Goal: Task Accomplishment & Management: Manage account settings

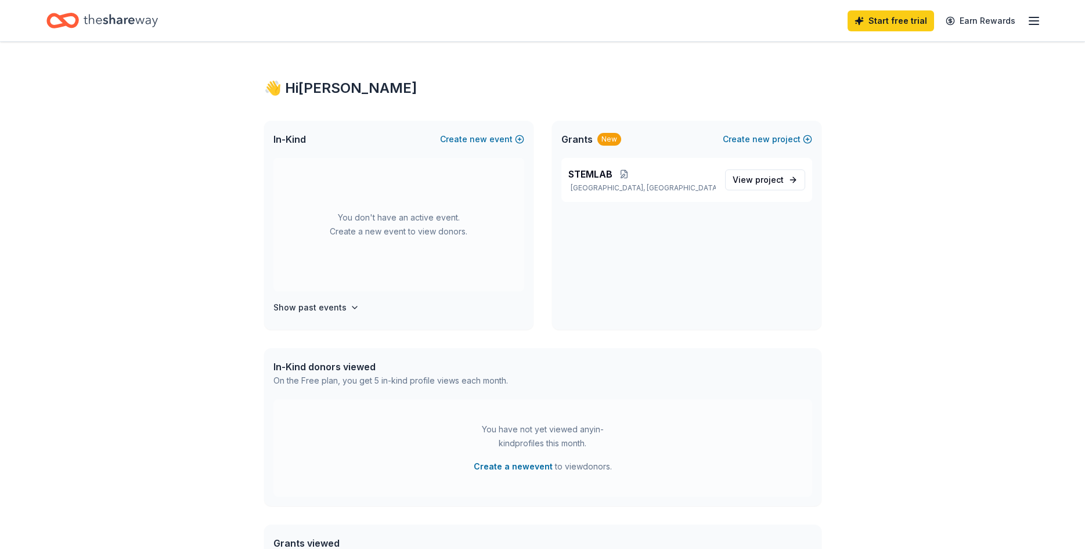
click at [116, 19] on icon "Home" at bounding box center [121, 21] width 74 height 24
drag, startPoint x: 649, startPoint y: 186, endPoint x: 727, endPoint y: 189, distance: 77.9
click at [713, 190] on p "[GEOGRAPHIC_DATA], [GEOGRAPHIC_DATA]" at bounding box center [641, 187] width 147 height 9
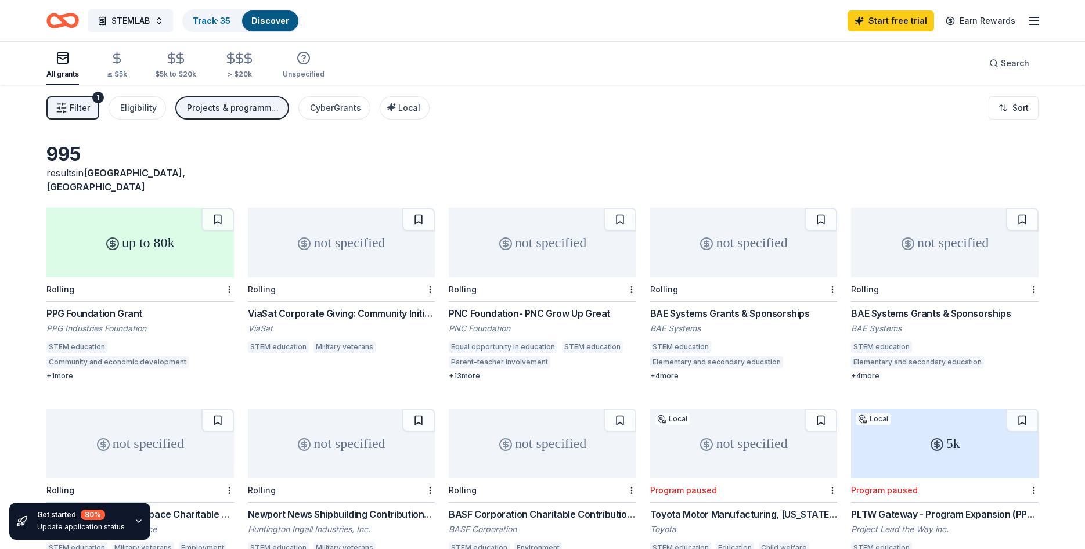
click at [81, 111] on span "Filter" at bounding box center [80, 108] width 20 height 14
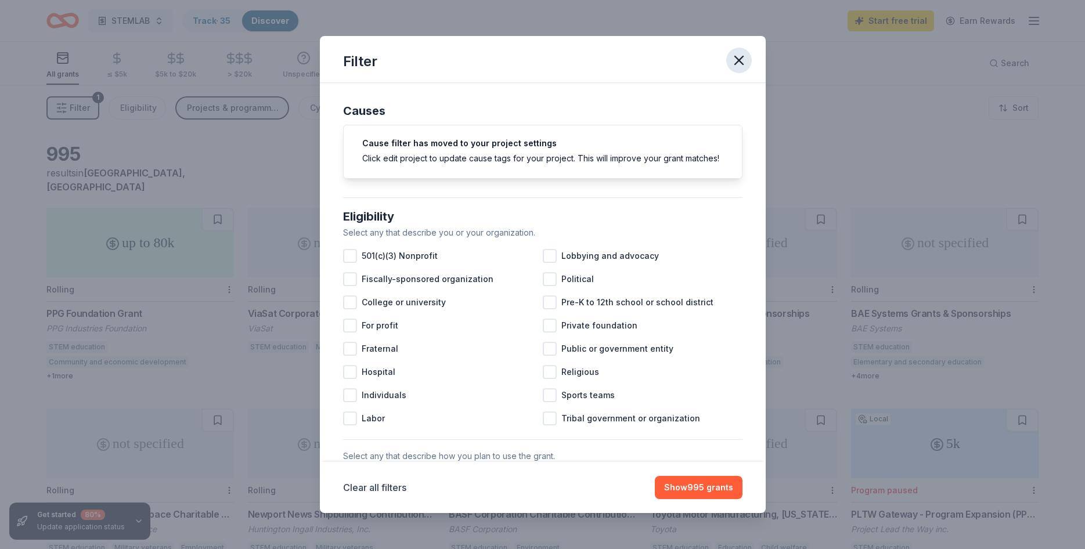
click at [738, 62] on icon "button" at bounding box center [739, 60] width 16 height 16
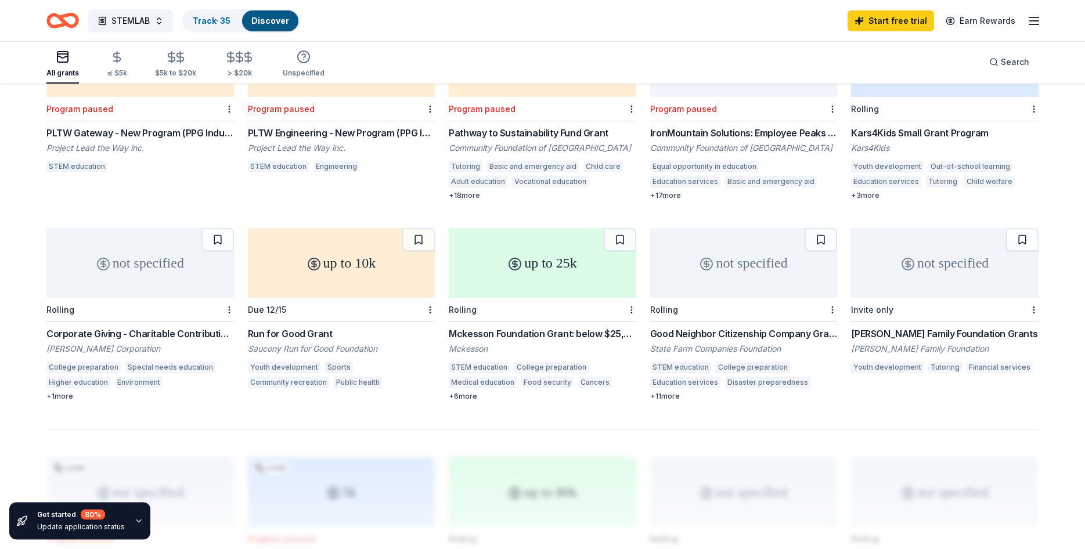
scroll to position [536, 0]
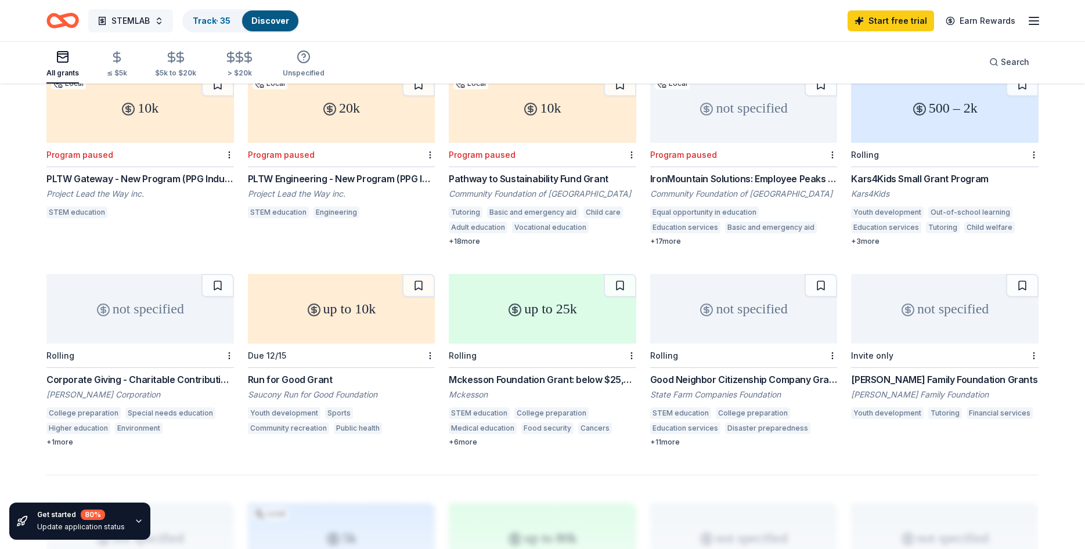
click at [153, 26] on button "STEMLAB" at bounding box center [130, 20] width 85 height 23
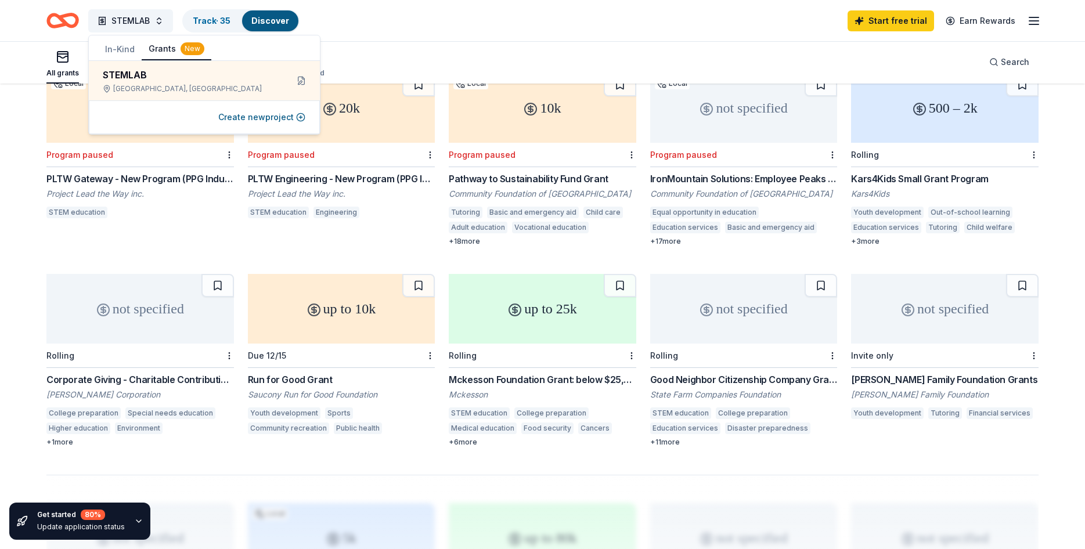
click at [119, 45] on button "In-Kind" at bounding box center [120, 49] width 44 height 21
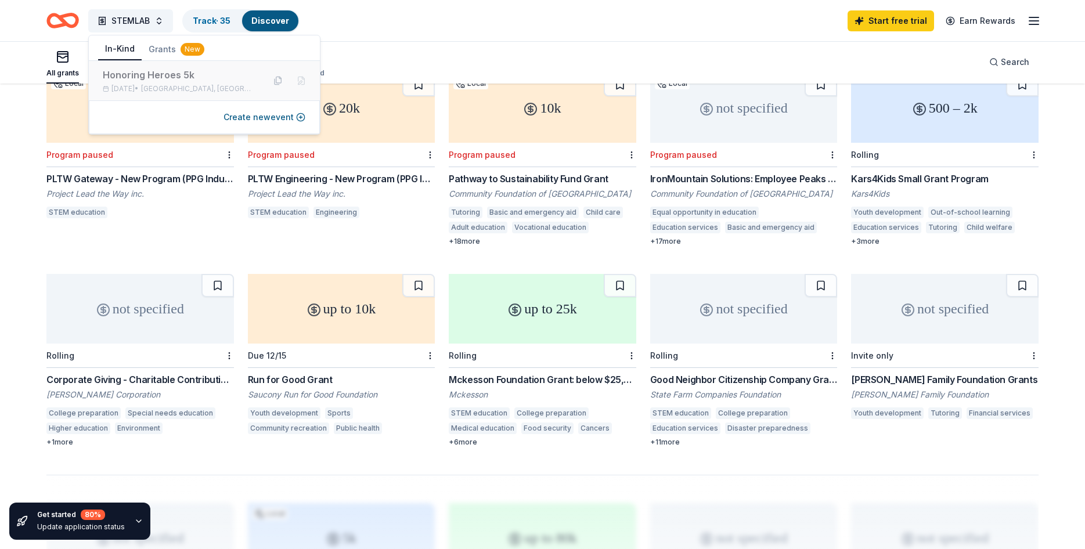
click at [189, 86] on span "[GEOGRAPHIC_DATA], [GEOGRAPHIC_DATA]" at bounding box center [198, 88] width 114 height 9
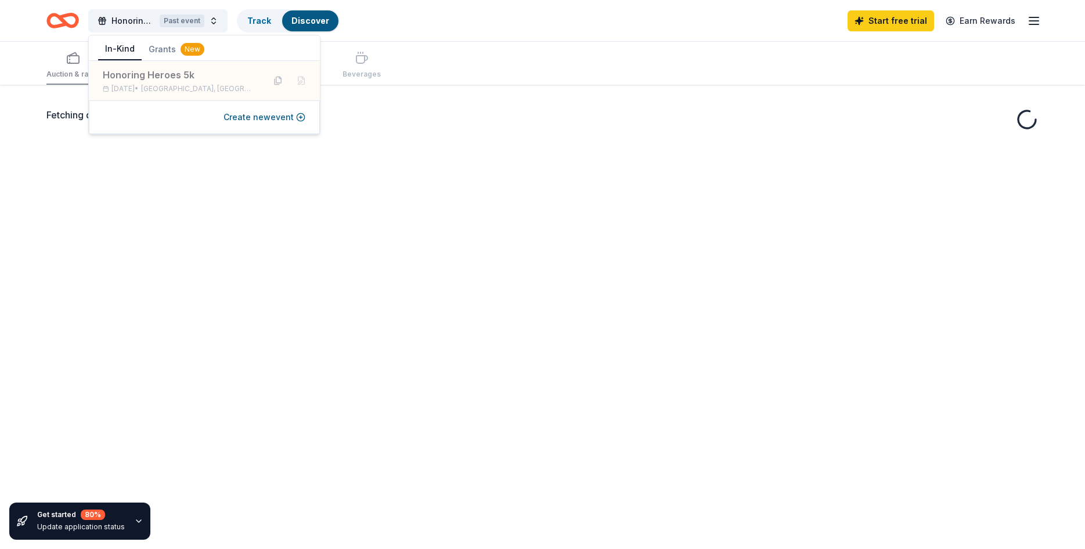
click at [441, 196] on div "Fetching donors, one moment..." at bounding box center [542, 359] width 1085 height 549
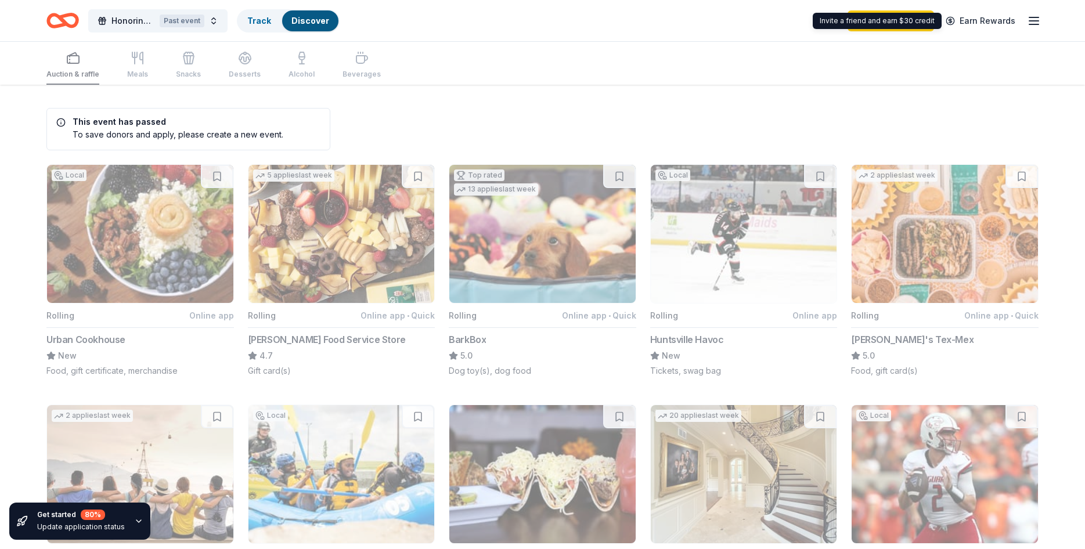
click at [1036, 20] on icon "button" at bounding box center [1034, 21] width 14 height 14
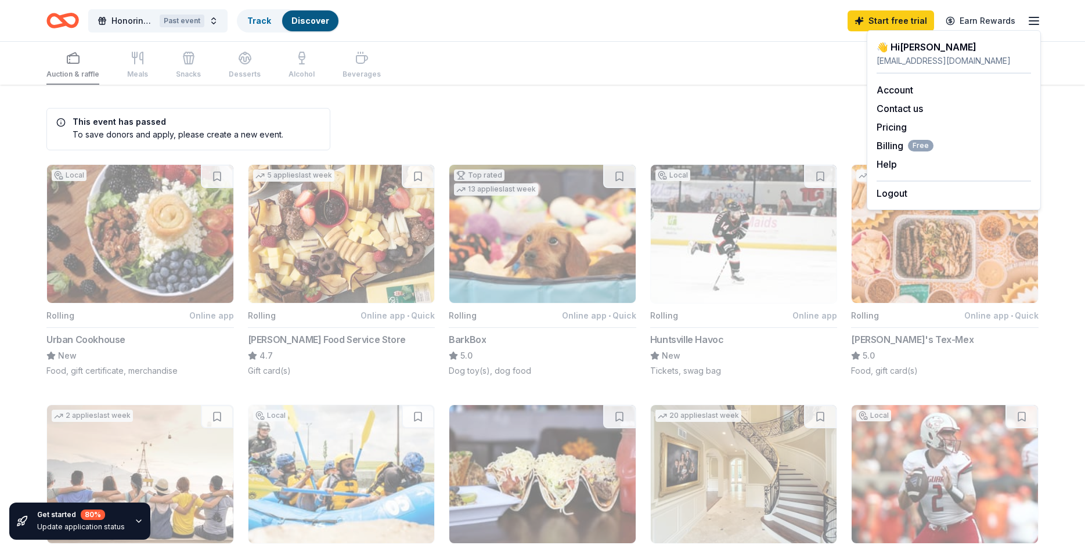
click at [911, 191] on div "Logout" at bounding box center [953, 191] width 154 height 20
click at [896, 196] on button "Logout" at bounding box center [891, 193] width 31 height 14
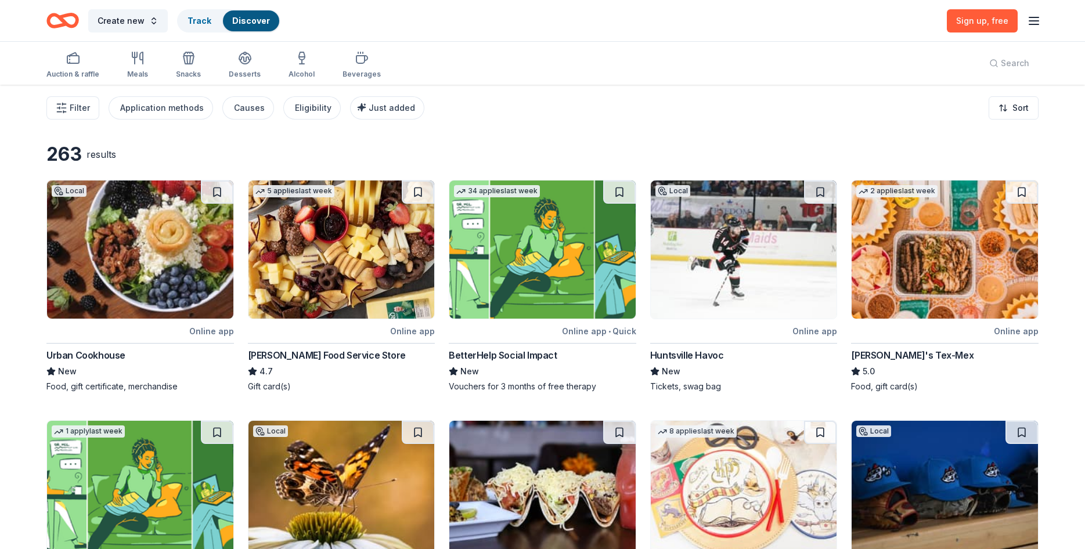
click at [1034, 21] on icon "button" at bounding box center [1034, 21] width 14 height 14
click at [901, 109] on button "Log in" at bounding box center [889, 113] width 27 height 14
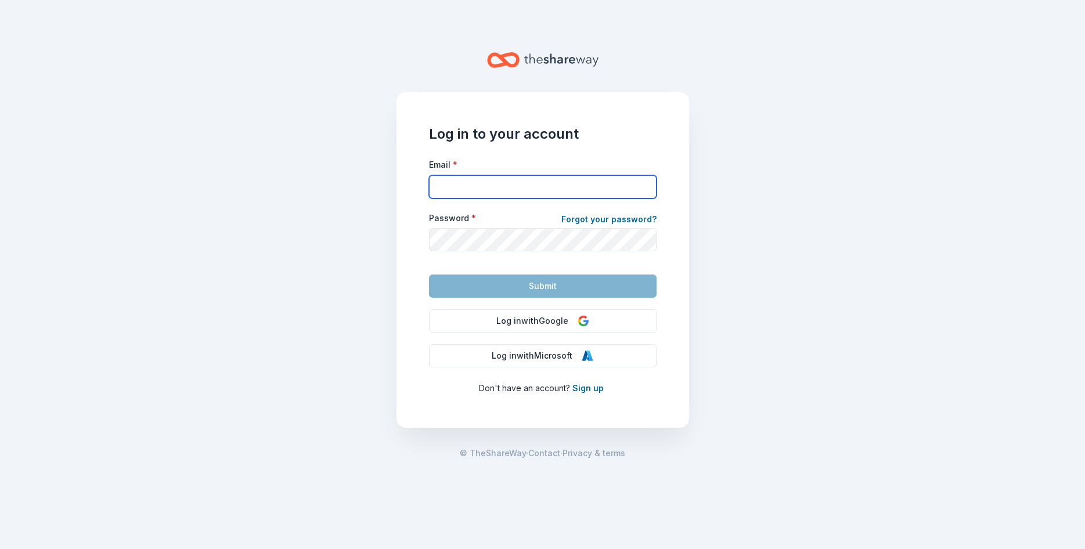
click at [612, 188] on input "Email *" at bounding box center [543, 186] width 228 height 23
type input "[EMAIL_ADDRESS][DOMAIN_NAME]"
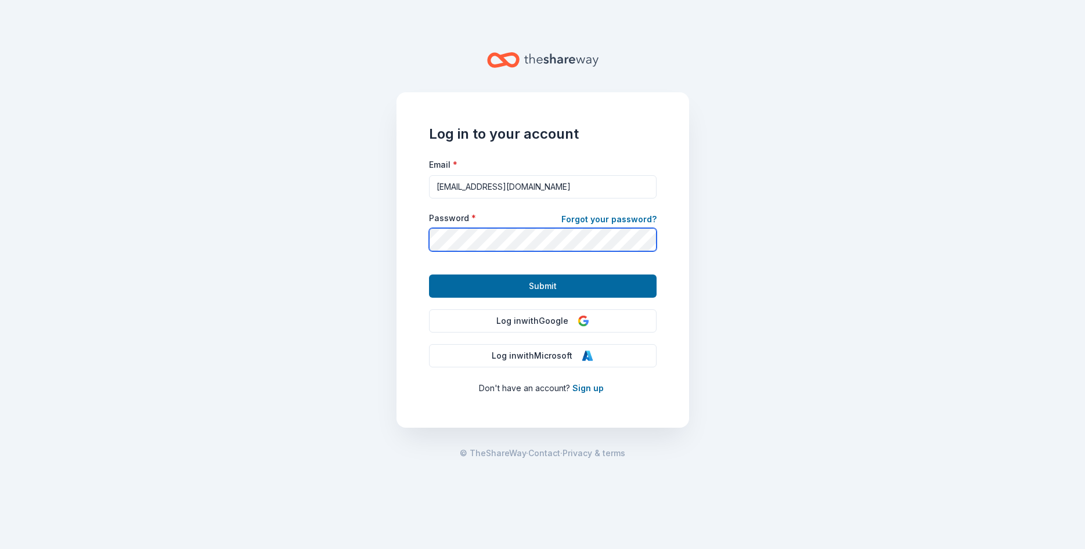
click at [429, 275] on button "Submit" at bounding box center [543, 286] width 228 height 23
